Goal: Task Accomplishment & Management: Use online tool/utility

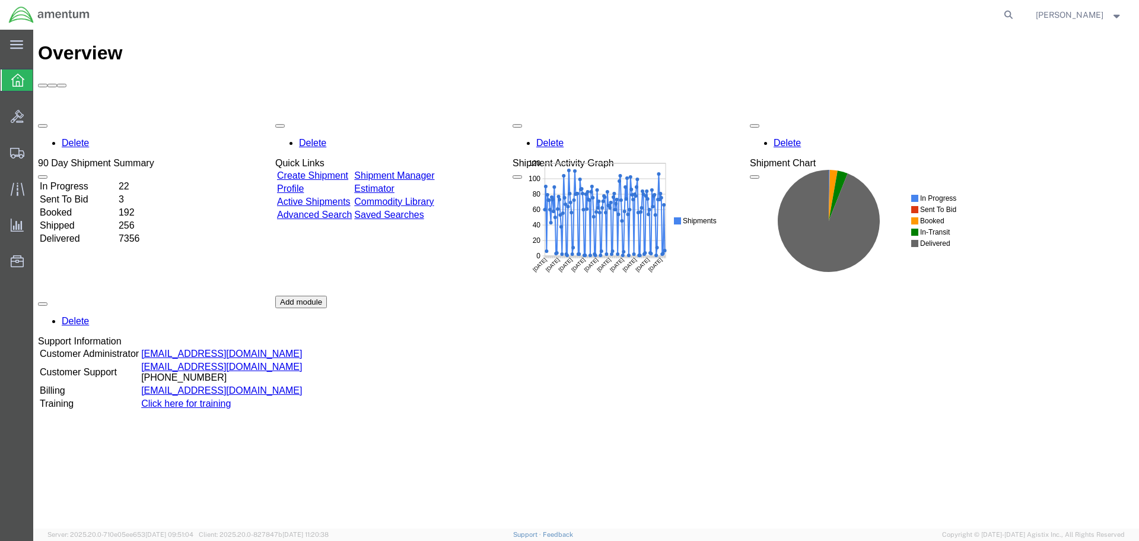
click at [434, 170] on link "Shipment Manager" at bounding box center [394, 175] width 80 height 10
